Goal: Check status: Check status

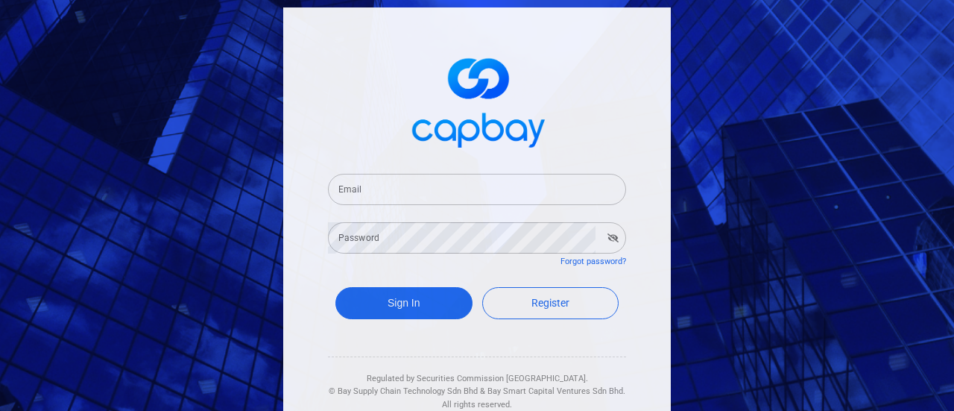
click at [496, 189] on input "Email" at bounding box center [477, 189] width 298 height 31
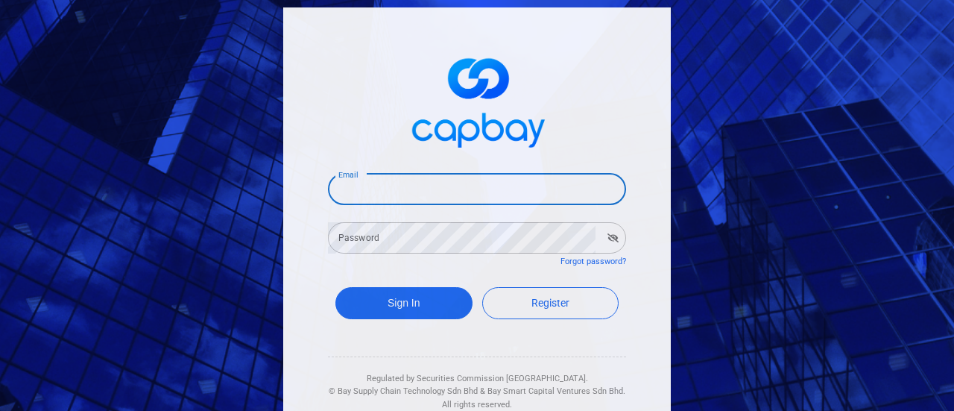
type input "[EMAIL_ADDRESS][DOMAIN_NAME]"
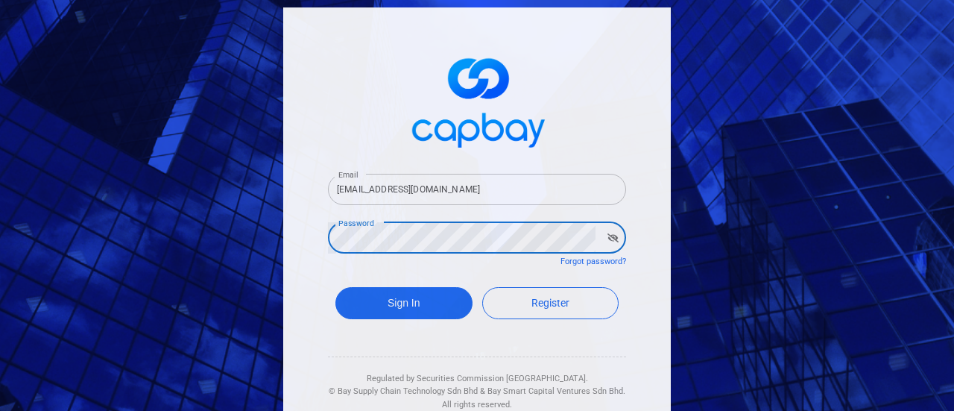
click at [335, 287] on button "Sign In" at bounding box center [403, 303] width 137 height 32
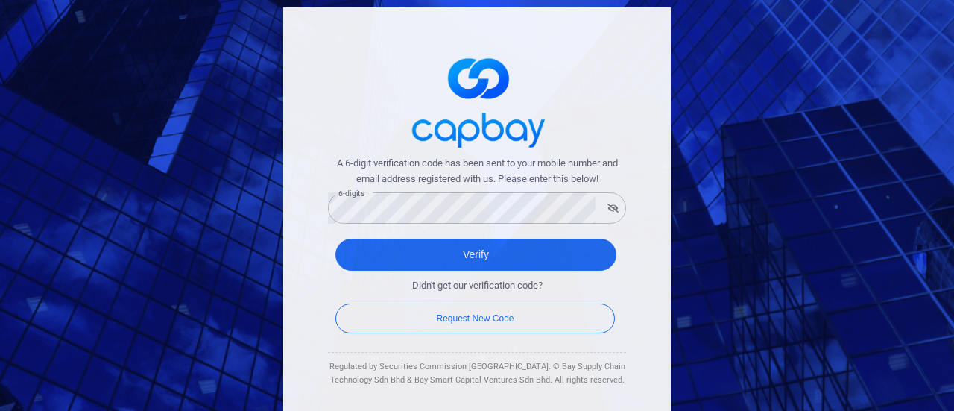
click at [445, 279] on span "Didn't get our verification code?" at bounding box center [477, 286] width 130 height 16
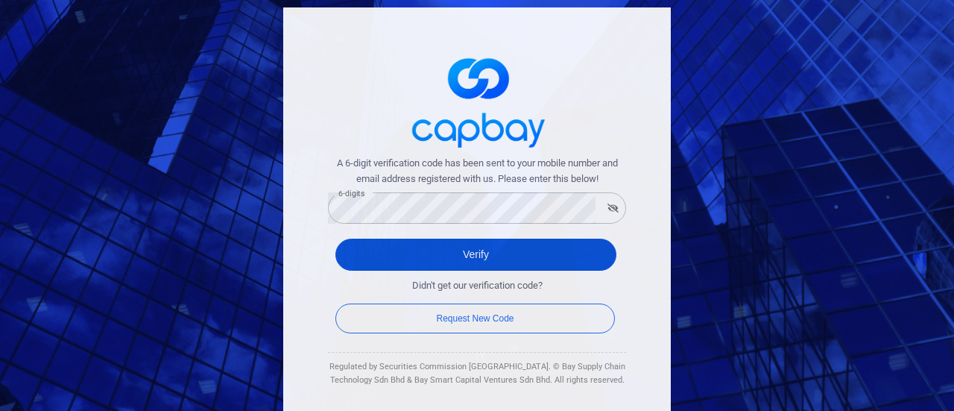
click at [456, 260] on button "Verify" at bounding box center [475, 254] width 281 height 32
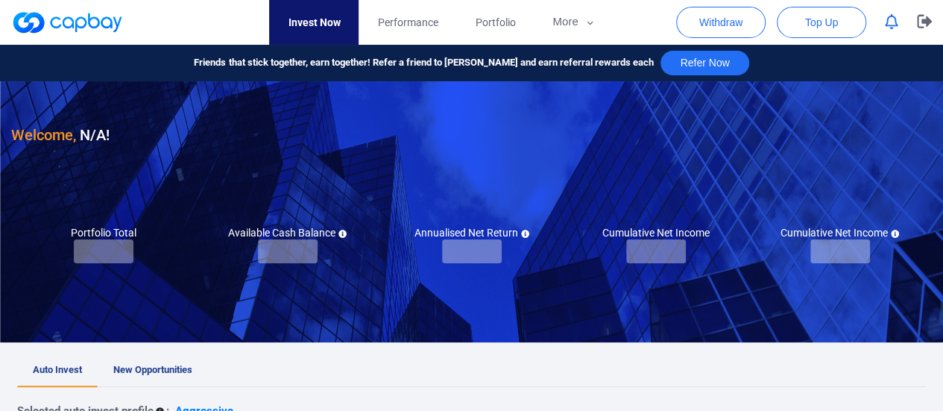
checkbox input "true"
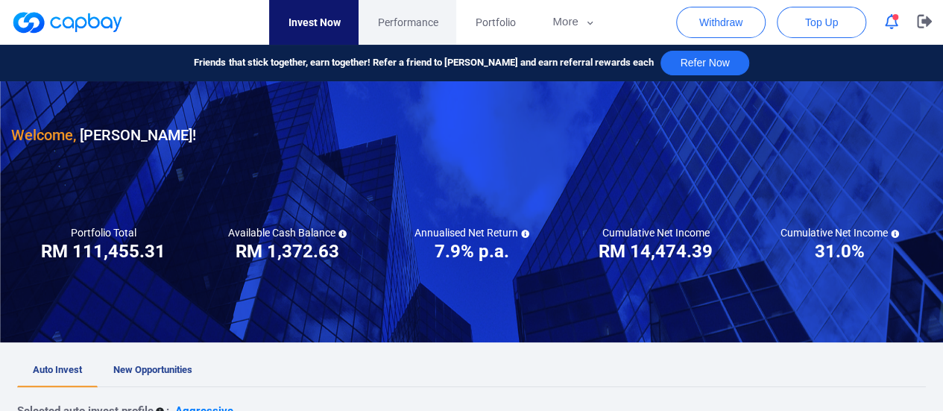
click at [408, 23] on span "Performance" at bounding box center [407, 22] width 60 height 16
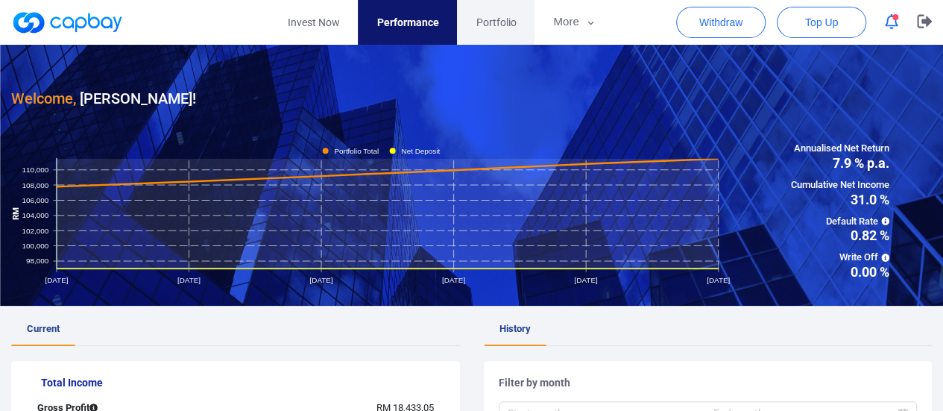
click at [490, 19] on span "Portfolio" at bounding box center [495, 22] width 40 height 16
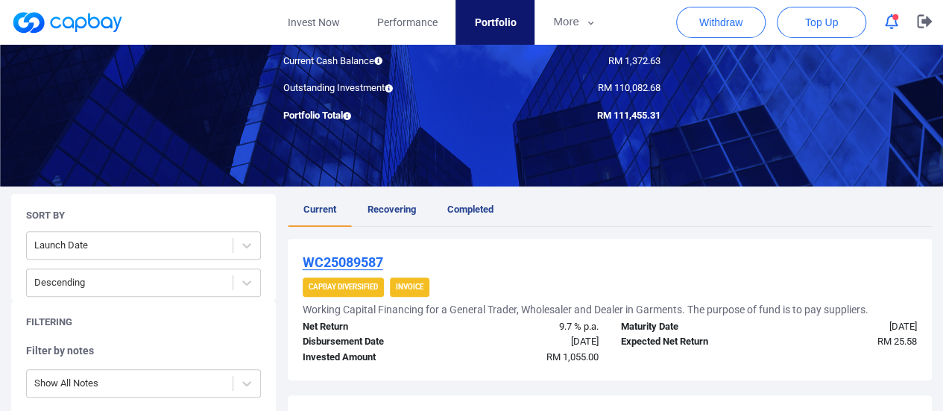
scroll to position [298, 0]
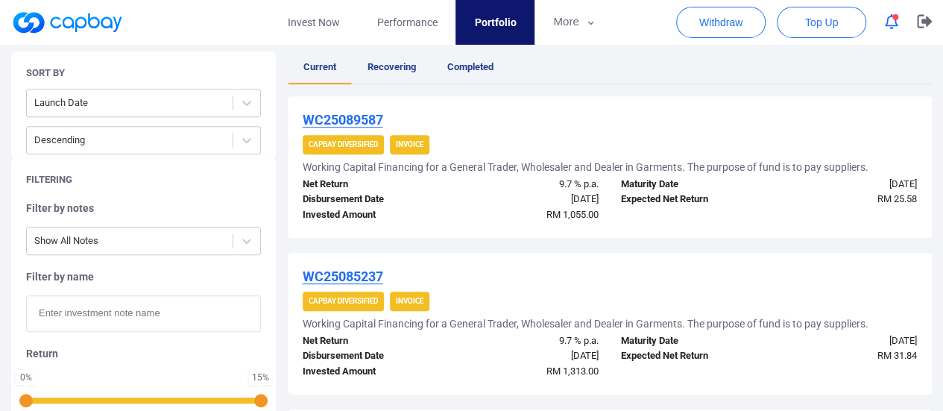
click at [402, 66] on span "Recovering" at bounding box center [391, 66] width 48 height 11
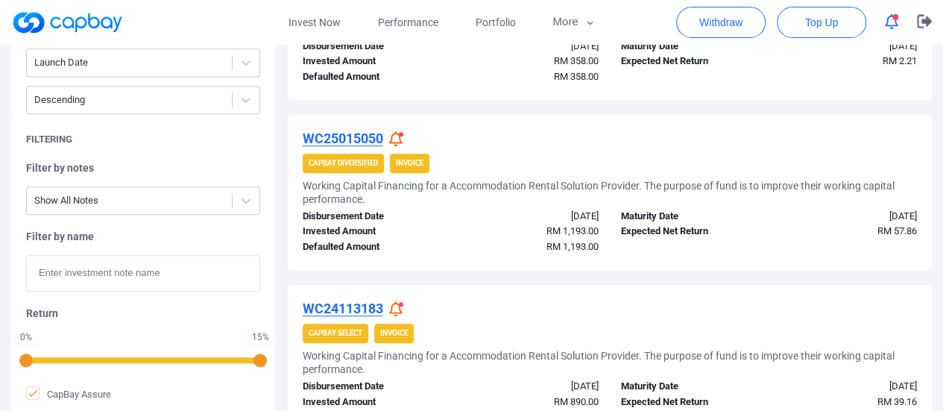
scroll to position [373, 0]
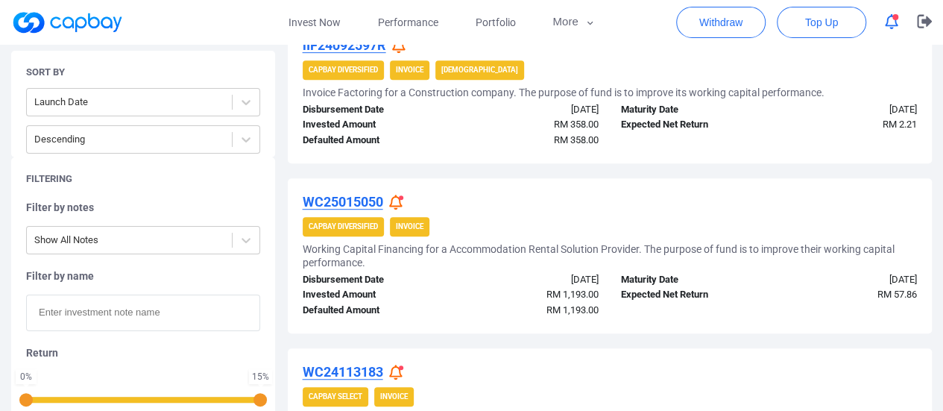
click at [346, 197] on u "WC25015050" at bounding box center [343, 202] width 80 height 16
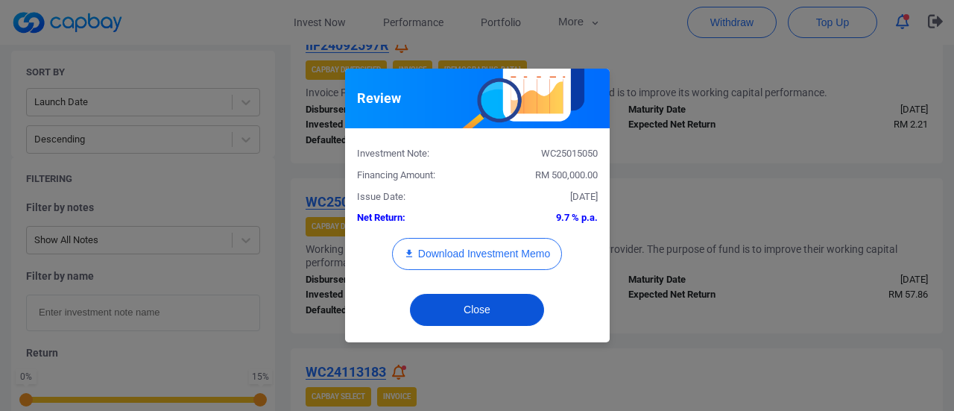
click at [479, 308] on button "Close" at bounding box center [477, 310] width 134 height 32
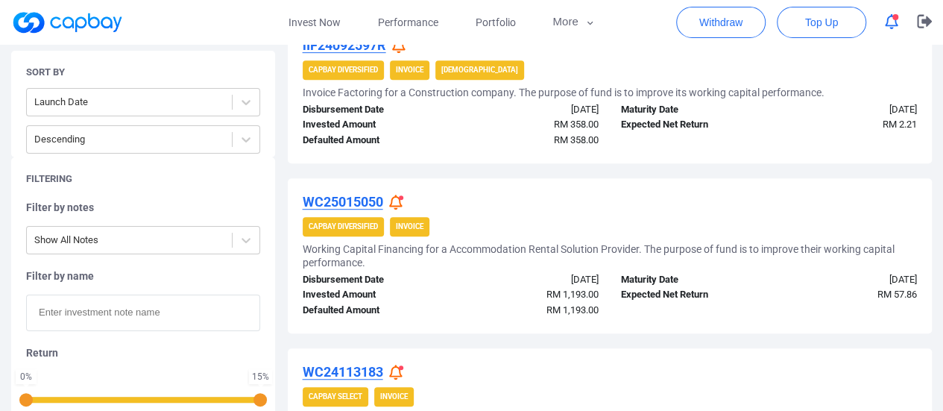
click at [396, 197] on icon at bounding box center [395, 202] width 13 height 16
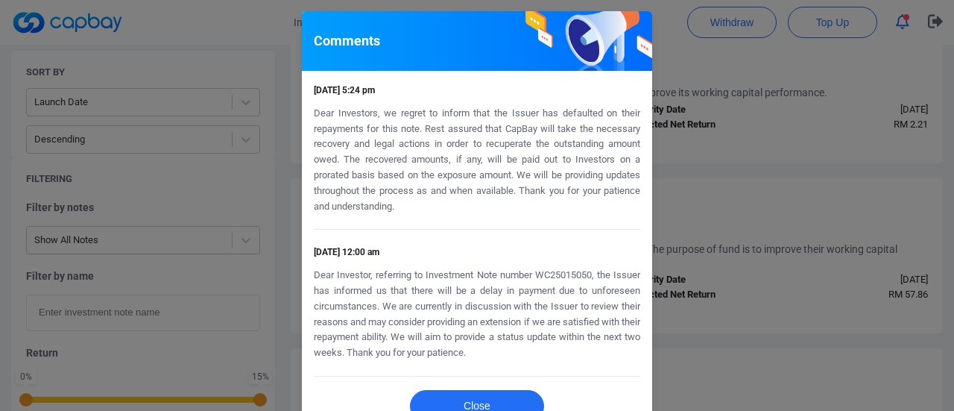
click at [701, 177] on div "Comments [DATE] 5:24 pm Dear Investors, we regret to inform that the Issuer has…" at bounding box center [477, 205] width 954 height 411
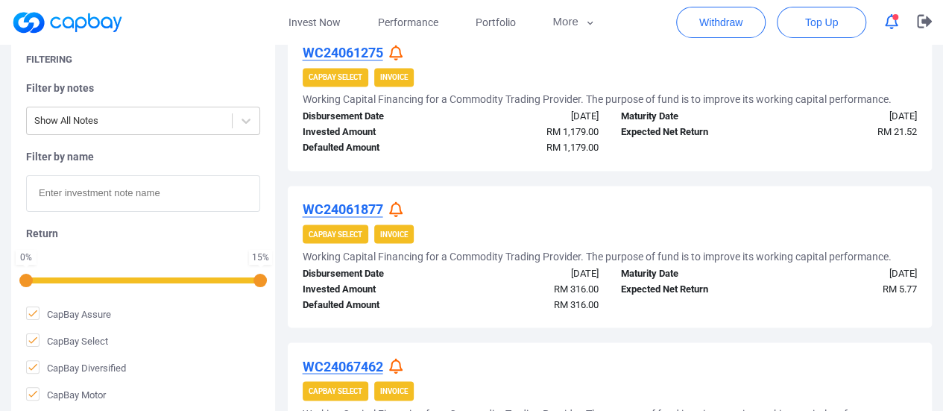
scroll to position [1192, 0]
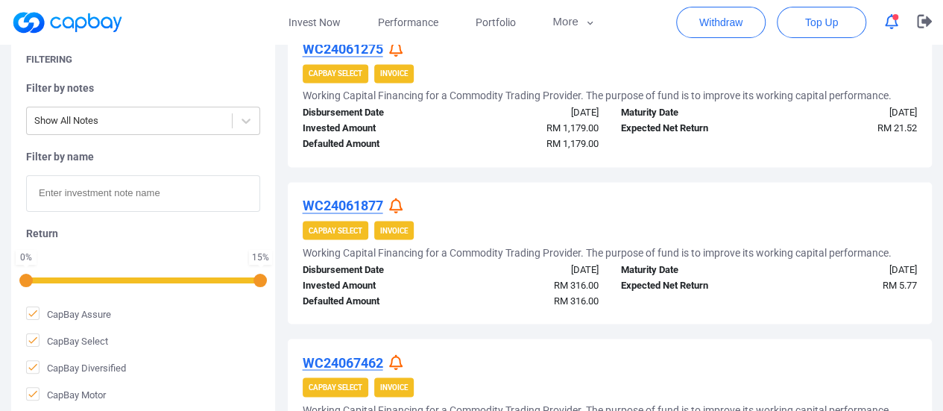
click at [888, 22] on icon "button" at bounding box center [890, 22] width 13 height 16
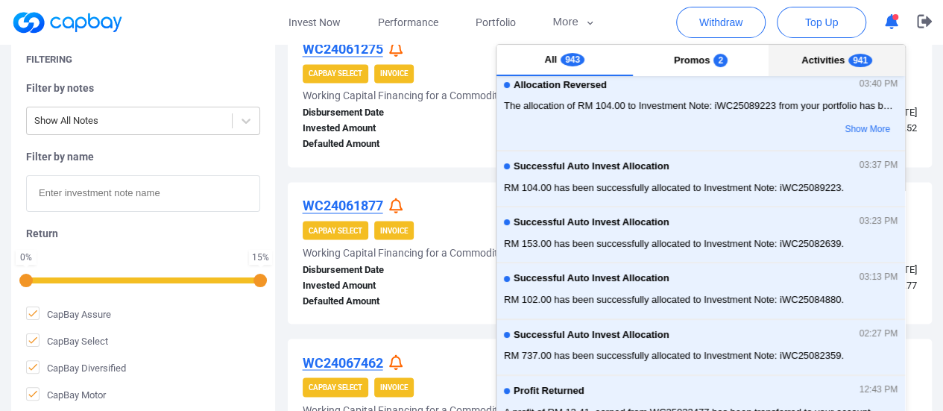
scroll to position [75, 0]
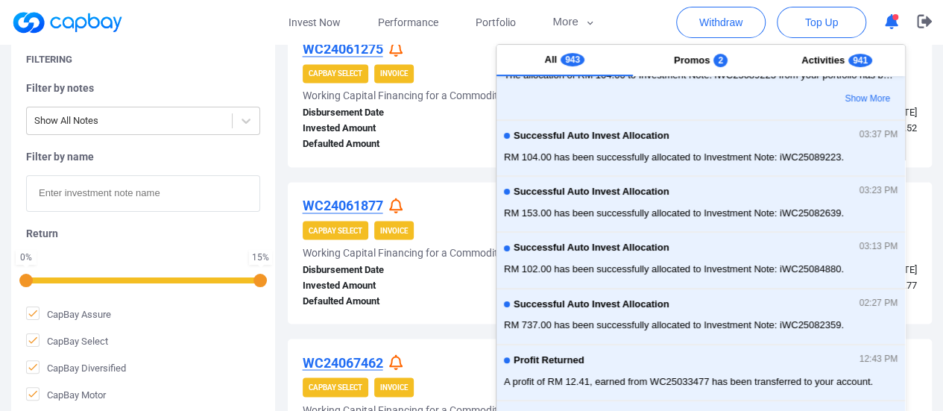
click at [888, 20] on icon "button" at bounding box center [890, 22] width 13 height 16
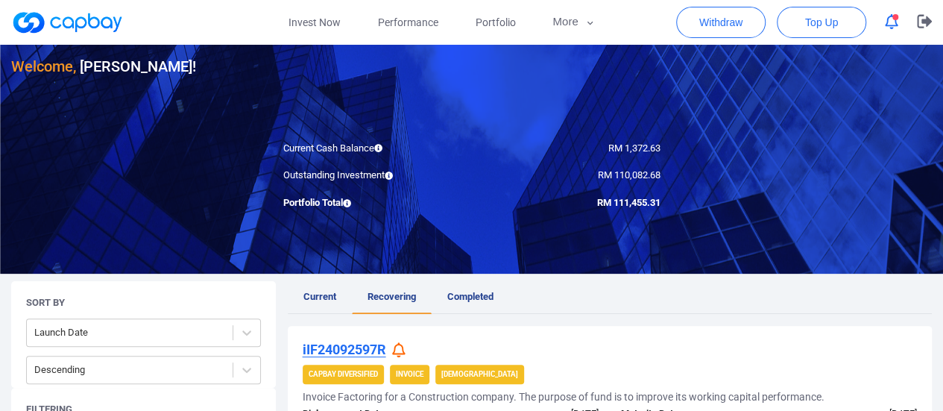
scroll to position [0, 0]
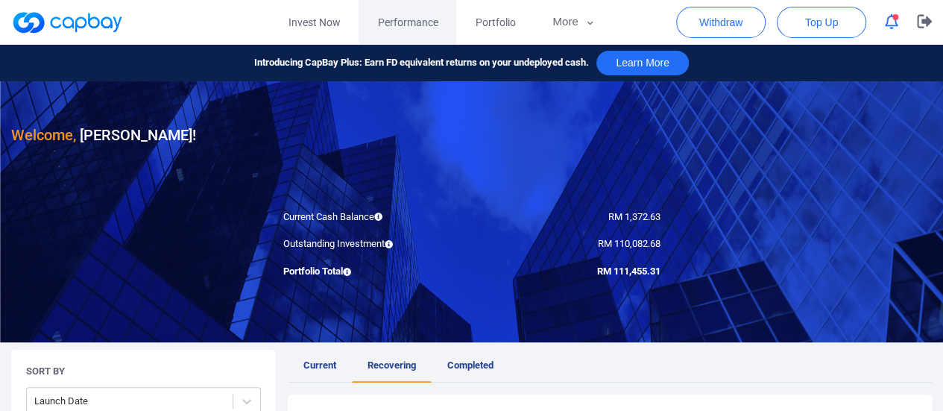
click at [413, 23] on span "Performance" at bounding box center [407, 22] width 60 height 16
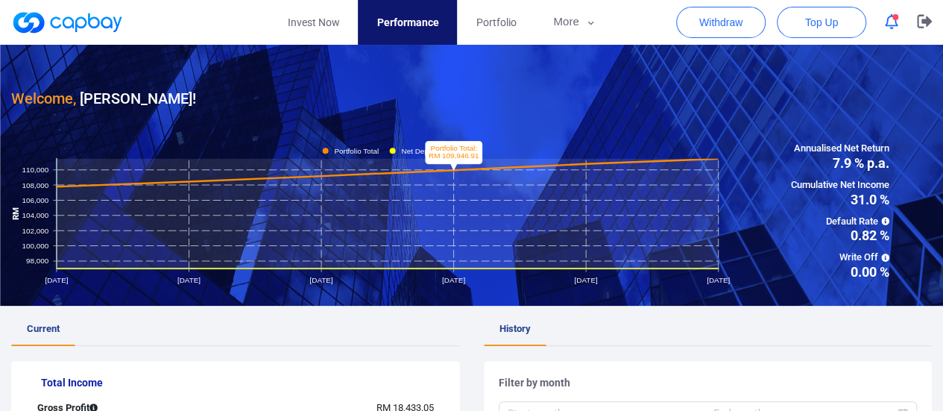
drag, startPoint x: 498, startPoint y: 215, endPoint x: 375, endPoint y: 211, distance: 123.0
click at [375, 211] on rect at bounding box center [388, 213] width 662 height 110
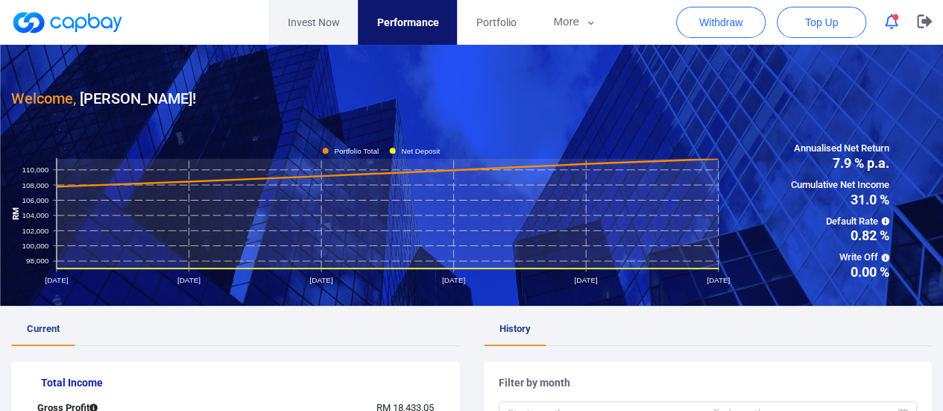
click at [307, 17] on link "Invest Now" at bounding box center [312, 22] width 89 height 45
